Goal: Entertainment & Leisure: Consume media (video, audio)

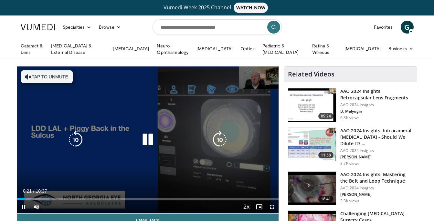
click at [45, 74] on button "Tap to unmute" at bounding box center [47, 76] width 52 height 13
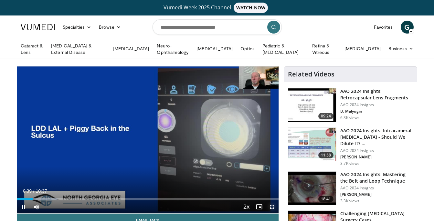
click at [272, 206] on span "Video Player" at bounding box center [271, 207] width 13 height 13
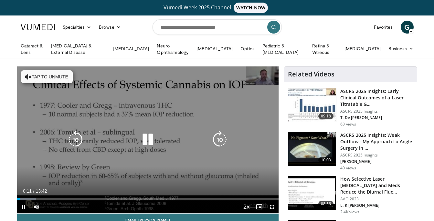
click at [46, 74] on button "Tap to unmute" at bounding box center [47, 76] width 52 height 13
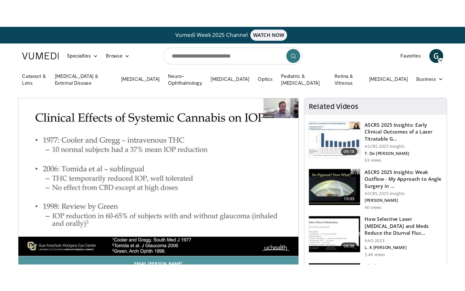
scroll to position [57, 0]
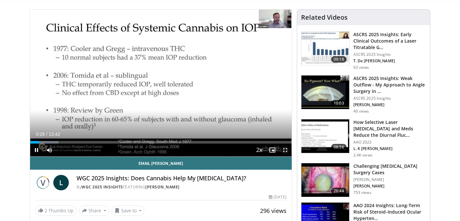
click at [286, 148] on span "Video Player" at bounding box center [285, 150] width 13 height 13
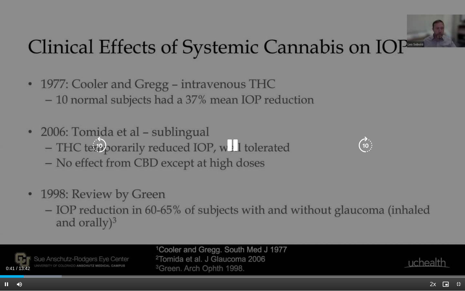
click at [342, 26] on div "10 seconds Tap to unmute" at bounding box center [232, 145] width 465 height 290
click at [231, 148] on icon "Video Player" at bounding box center [232, 145] width 18 height 18
